Goal: Task Accomplishment & Management: Manage account settings

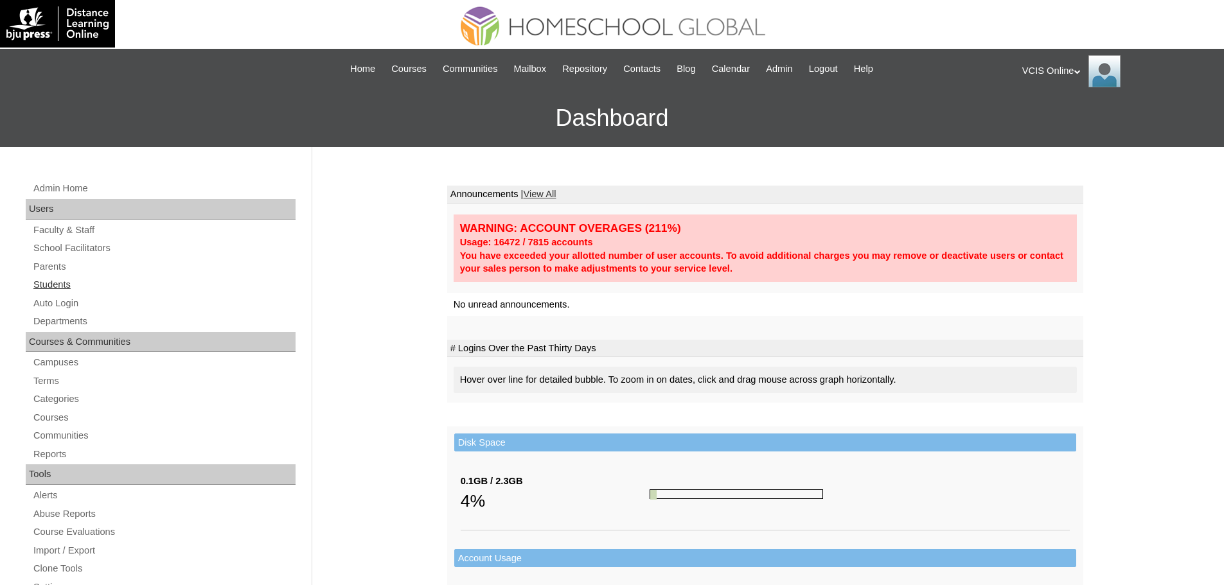
click at [71, 277] on link "Students" at bounding box center [163, 285] width 263 height 16
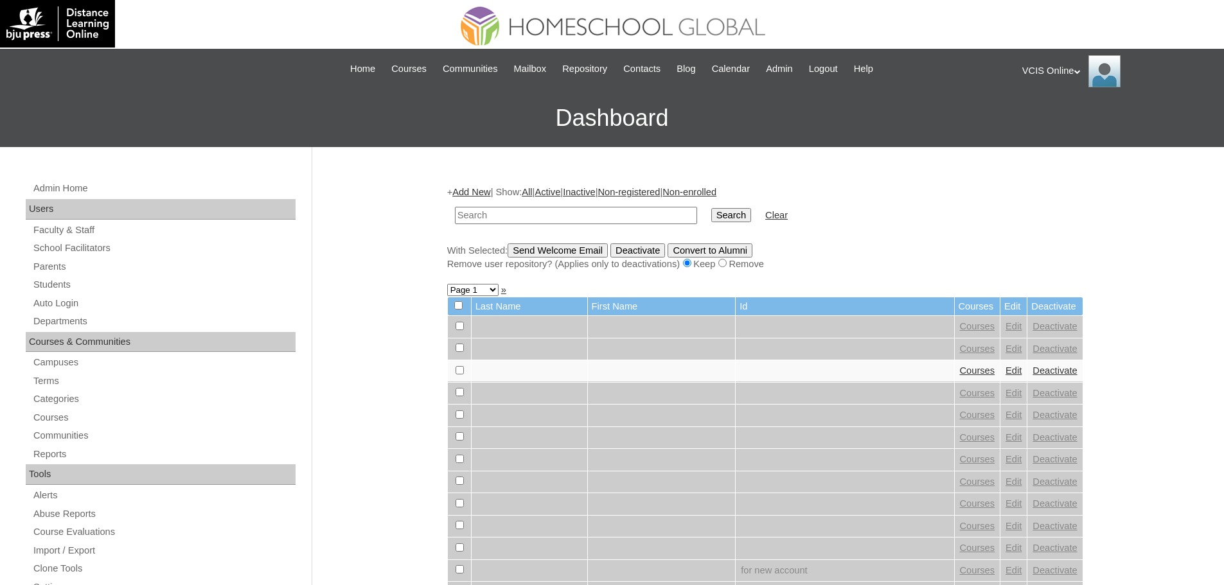
click at [537, 220] on input "text" at bounding box center [576, 215] width 242 height 17
type input "seth mendoza"
click at [711, 208] on input "Search" at bounding box center [731, 215] width 40 height 14
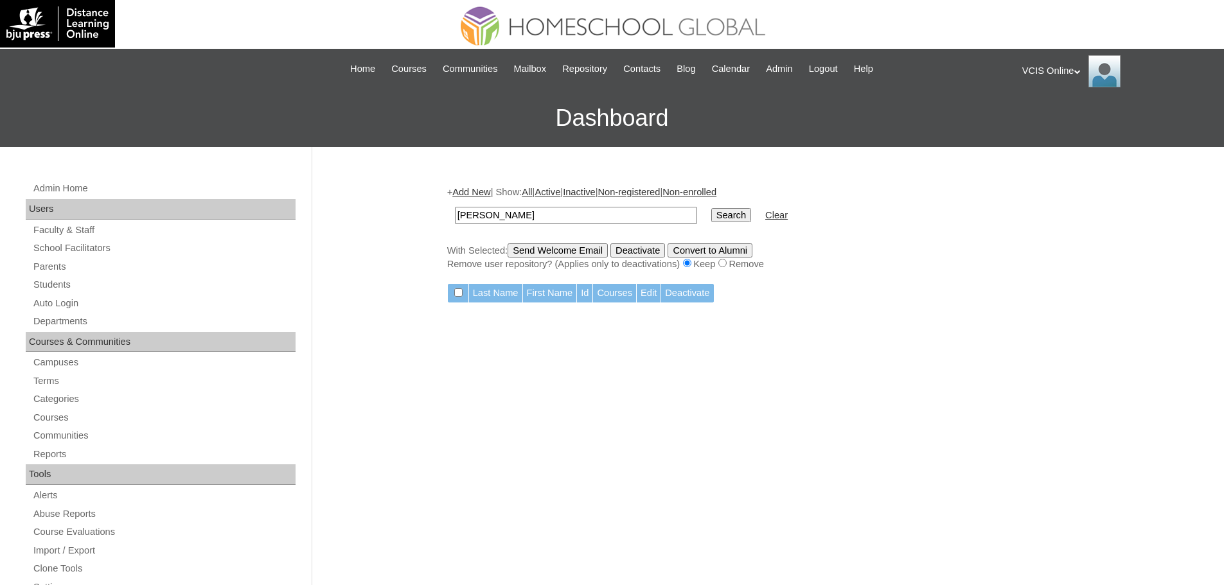
type input "[PERSON_NAME]"
click at [711, 208] on input "Search" at bounding box center [731, 215] width 40 height 14
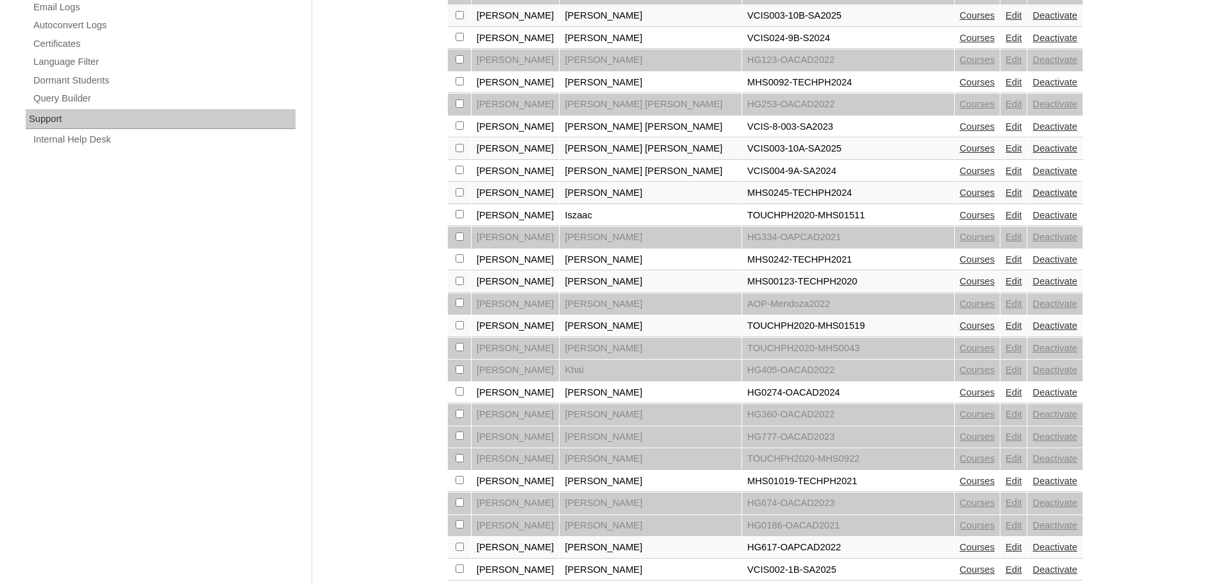
scroll to position [879, 0]
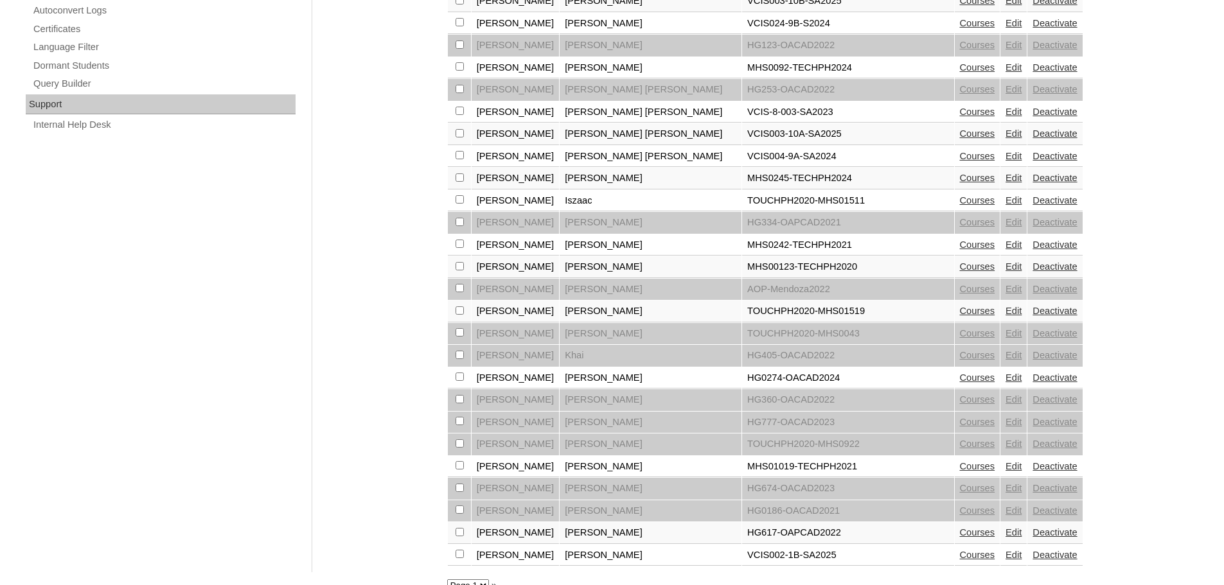
click at [487, 580] on select "Page 1 Page 2" at bounding box center [468, 586] width 42 height 12
select select "admin_students.php?q=mendoza&submit=Search&page=2"
click at [447, 580] on select "Page 1 Page 2" at bounding box center [468, 586] width 42 height 12
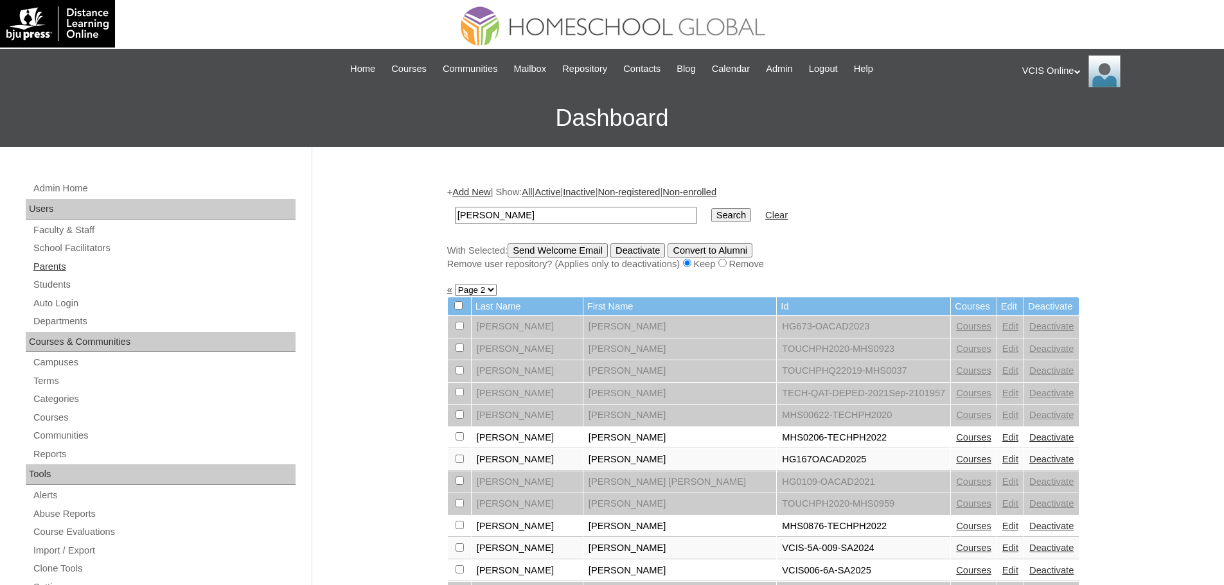
click at [63, 265] on link "Parents" at bounding box center [163, 267] width 263 height 16
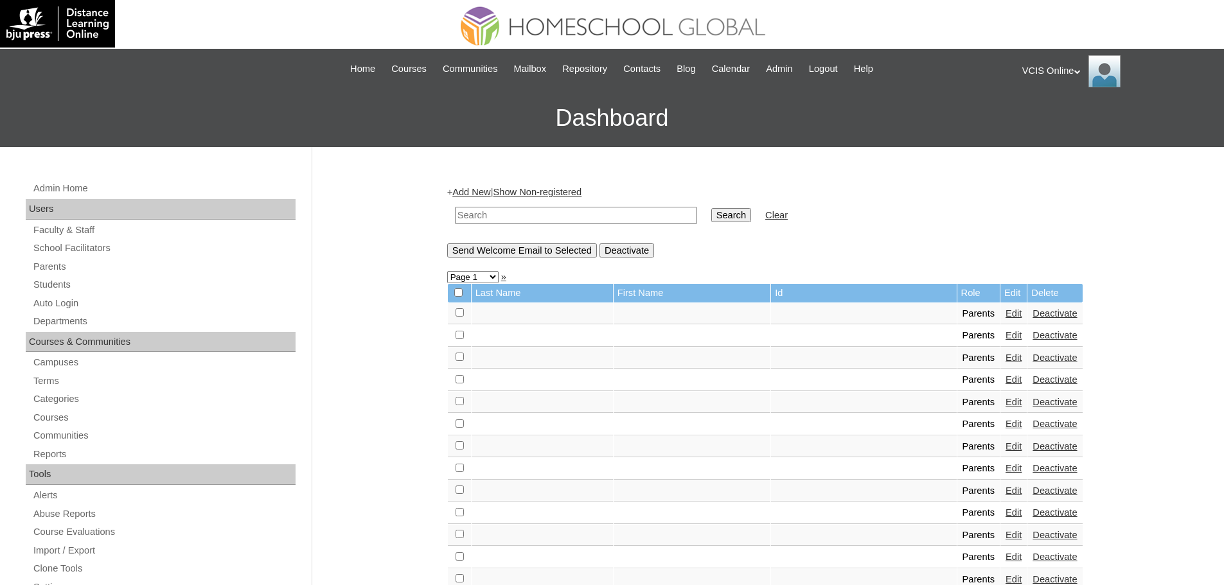
click at [585, 215] on input "text" at bounding box center [576, 215] width 242 height 17
click at [522, 212] on input "me" at bounding box center [576, 215] width 242 height 17
paste input "VCIS003-10A-PA2025"
type input "VCIS003-10A-PA2025"
click at [711, 208] on input "Search" at bounding box center [731, 215] width 40 height 14
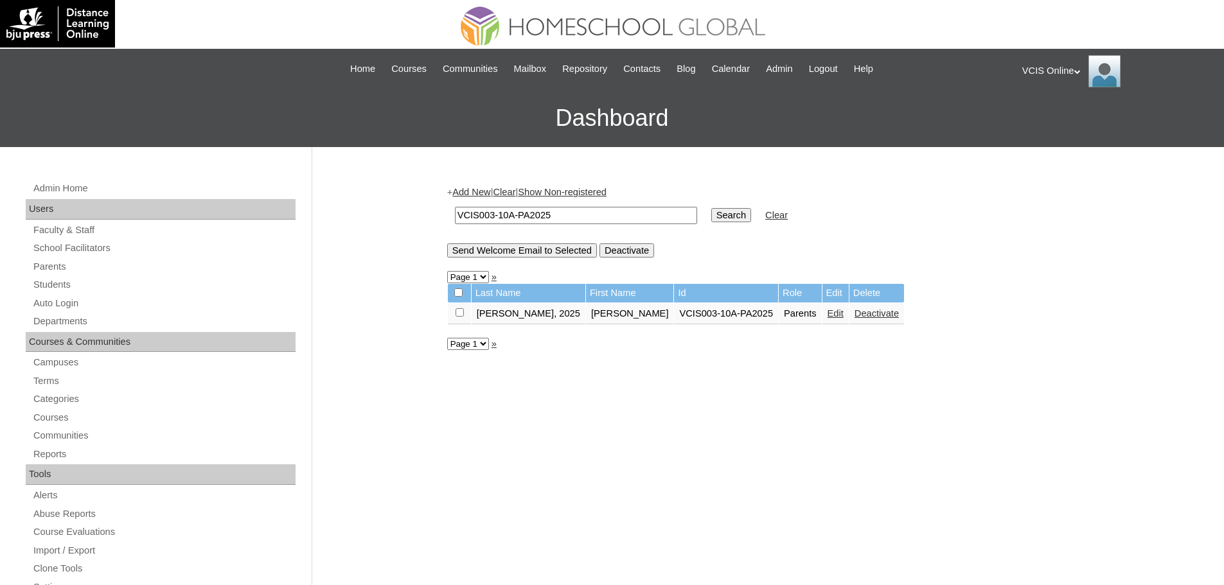
click at [828, 312] on link "Edit" at bounding box center [836, 313] width 16 height 10
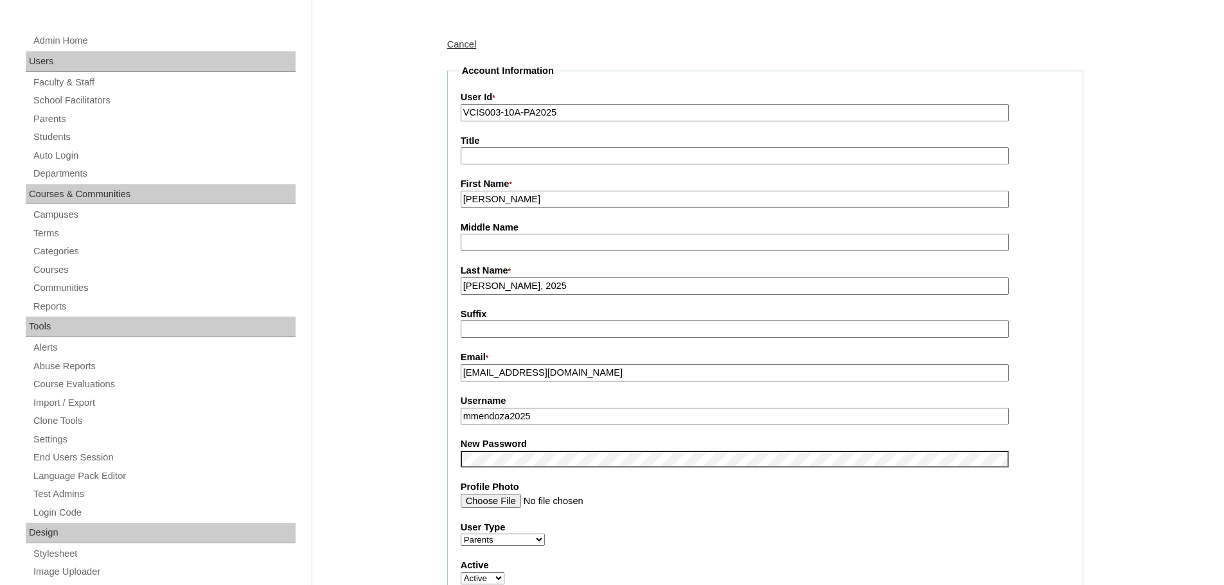
scroll to position [150, 0]
click at [538, 420] on input "mmendoza2025" at bounding box center [735, 414] width 548 height 17
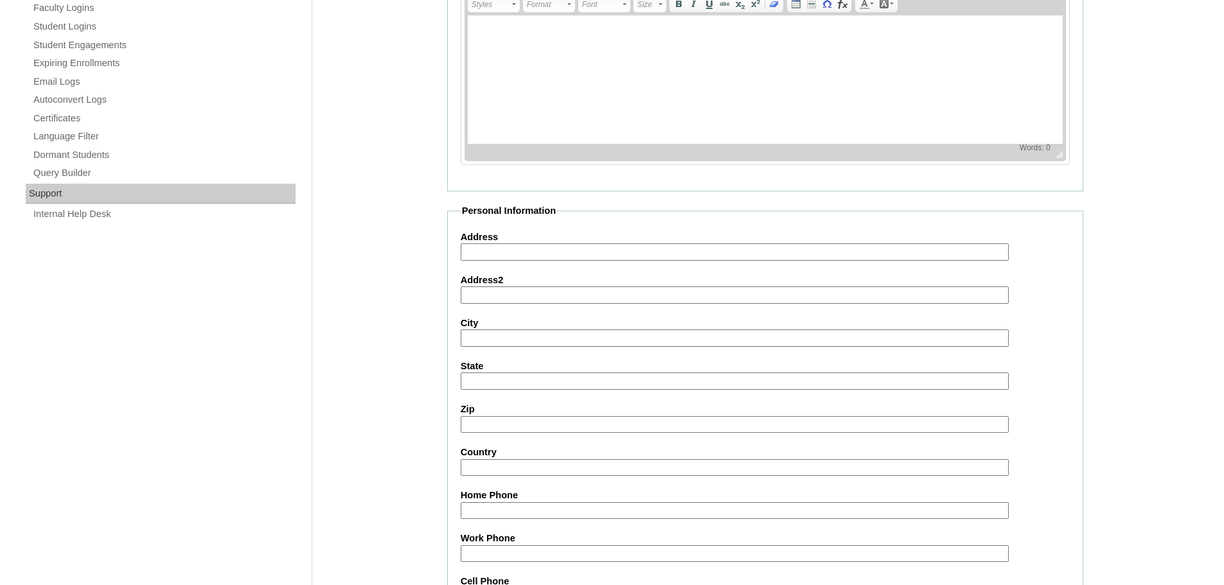
scroll to position [1103, 0]
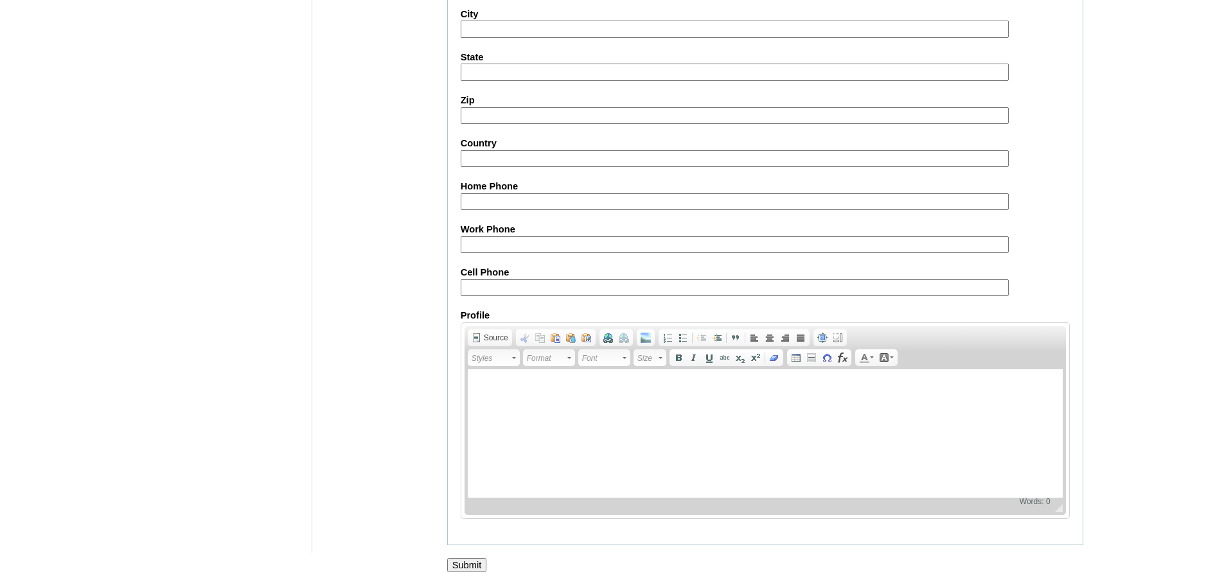
click at [459, 564] on input "Submit" at bounding box center [467, 565] width 40 height 14
